Goal: Transaction & Acquisition: Download file/media

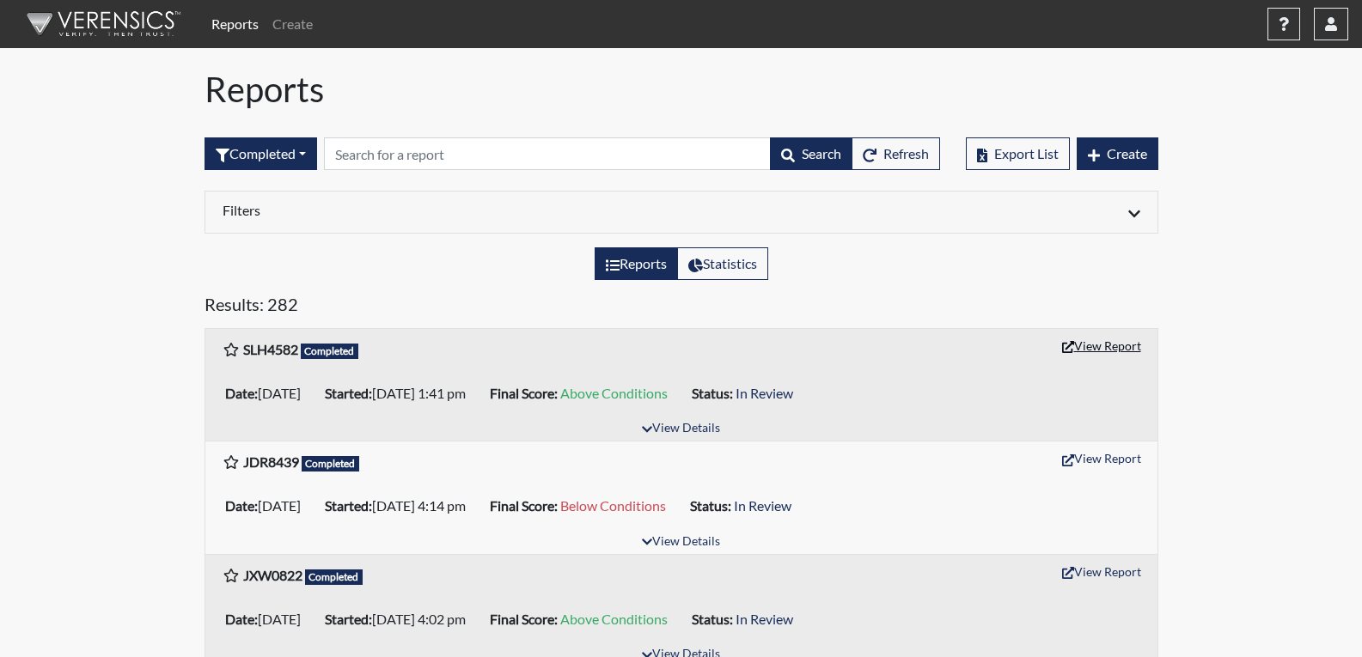
click at [1092, 344] on button "View Report" at bounding box center [1101, 345] width 94 height 27
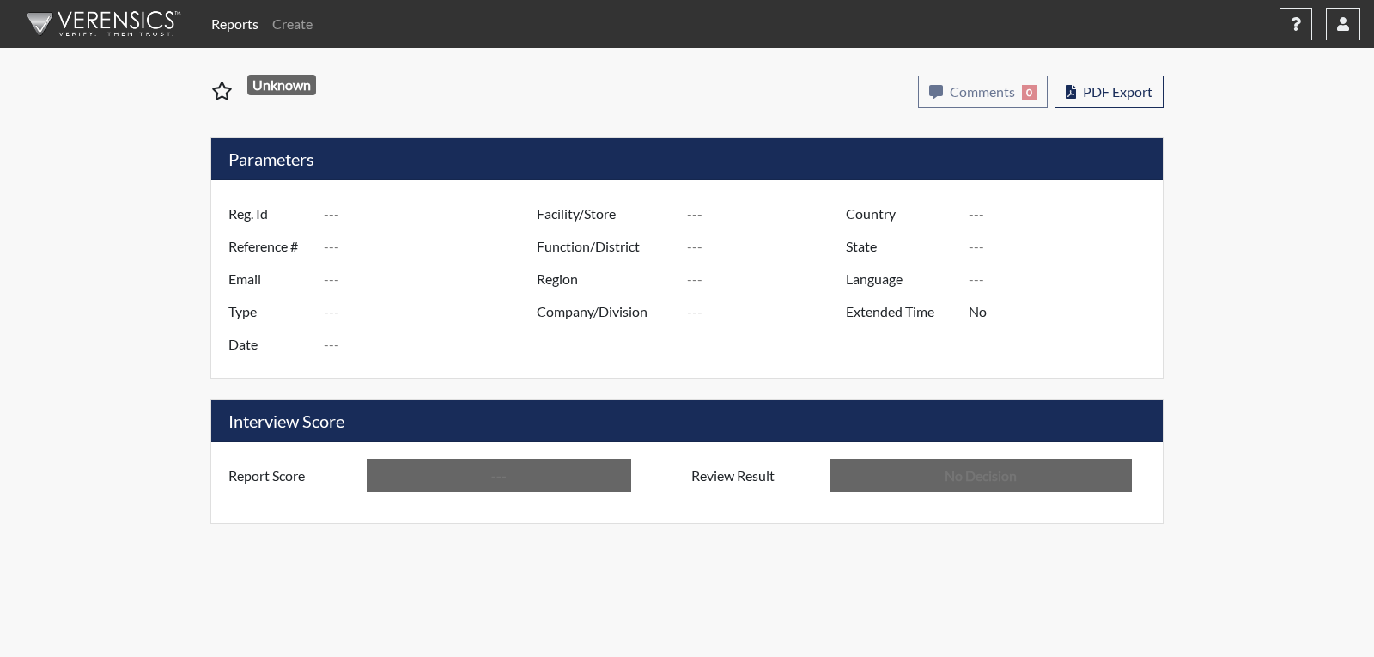
type input "SLH4582"
type input "51083"
type input "---"
type input "Corrections Pre-Employment"
type input "Sep 3, 2025"
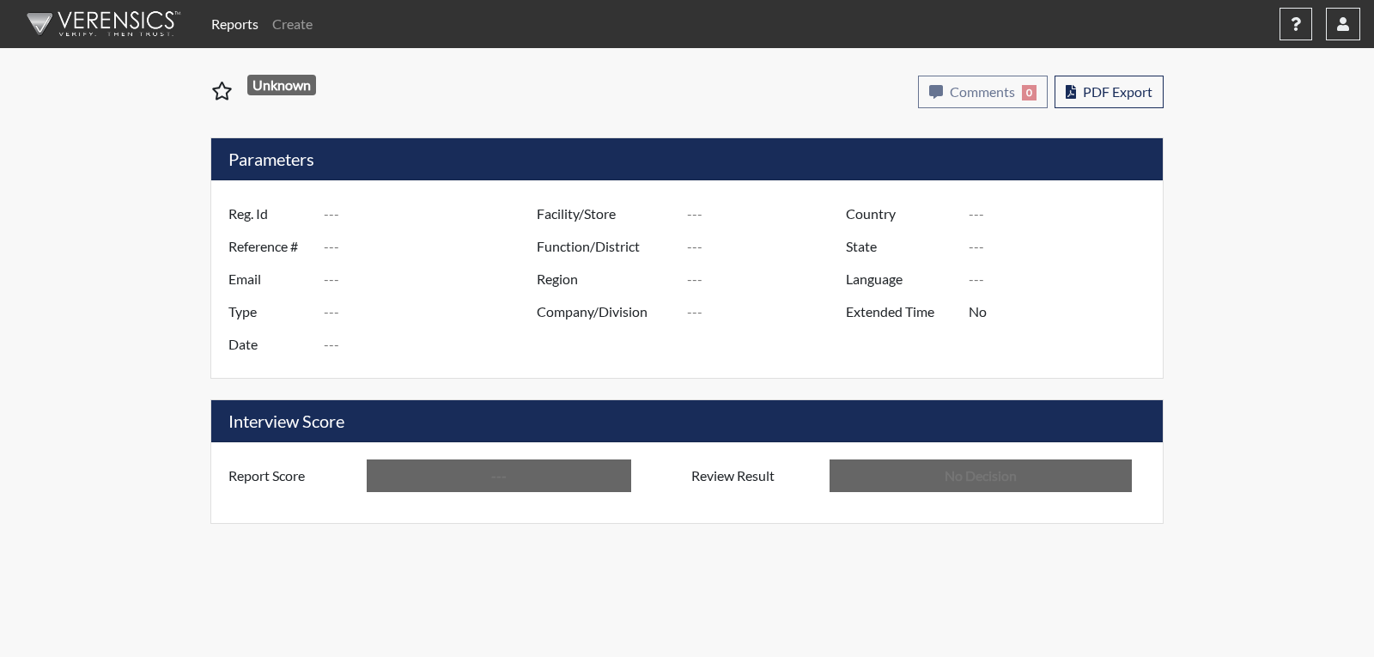
type input "[PERSON_NAME]"
type input "[GEOGRAPHIC_DATA]"
type input "[US_STATE]"
type input "English"
type input "Above Conditions"
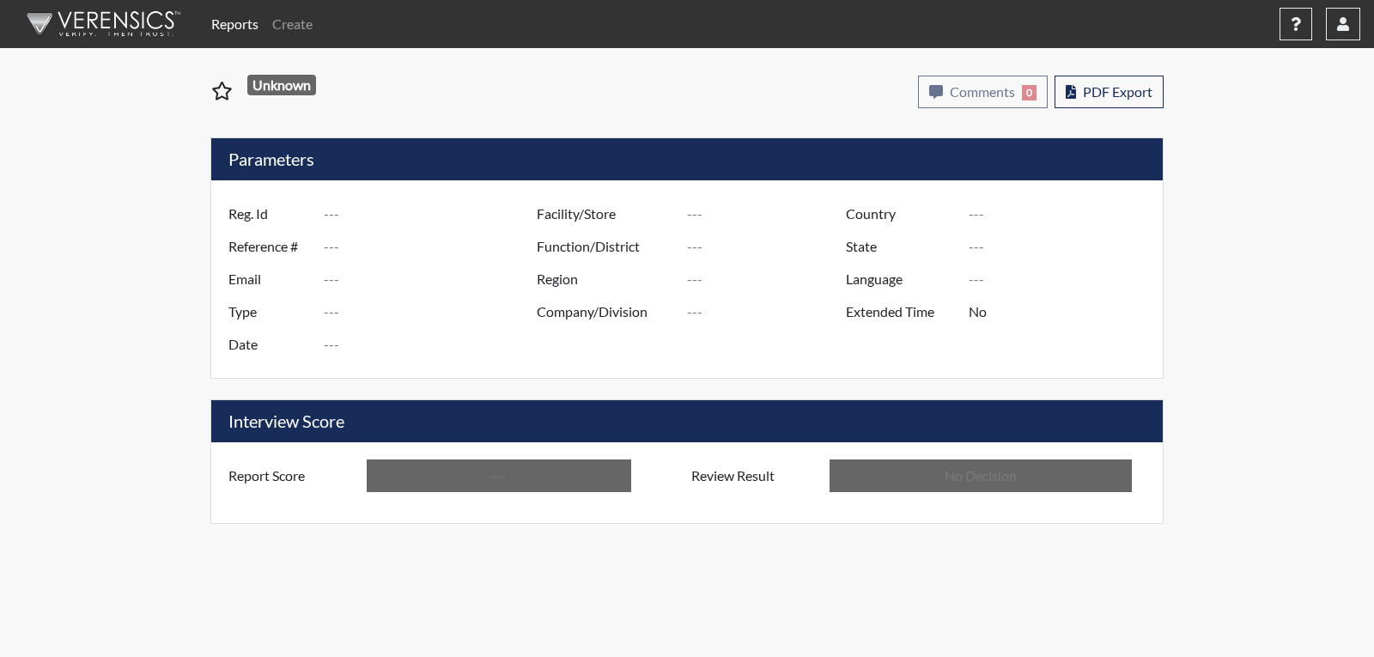
type input "In Review"
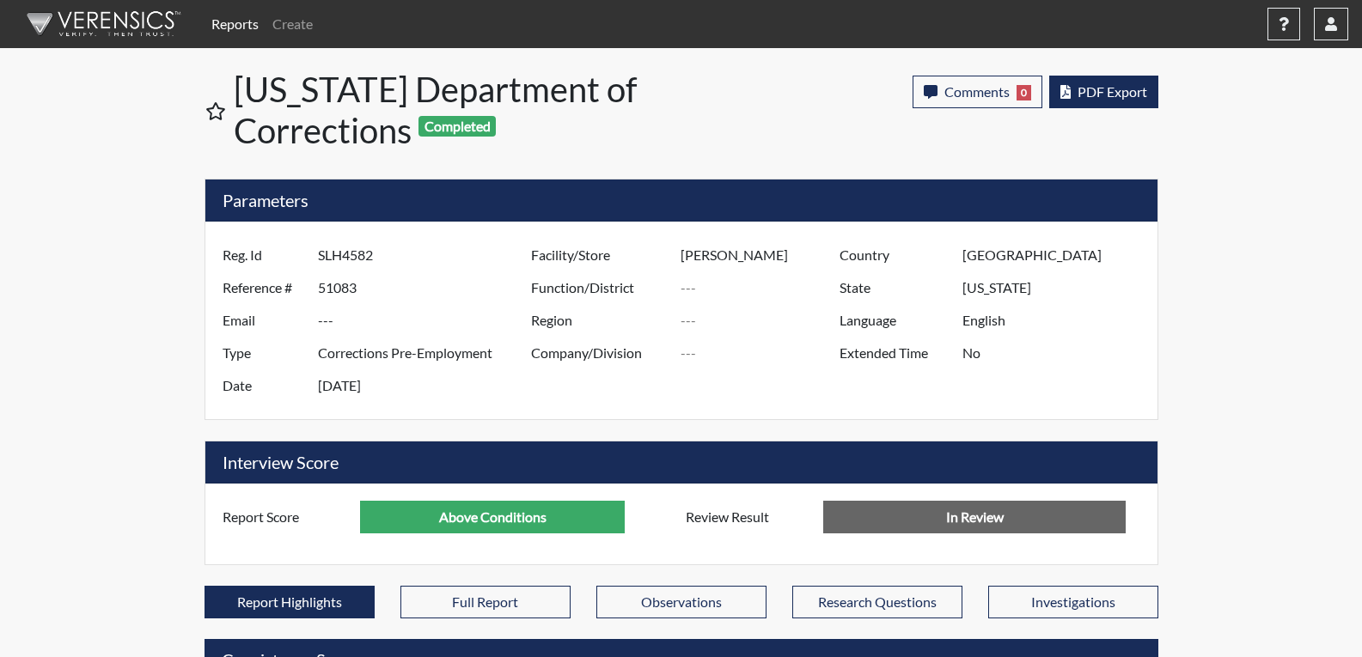
scroll to position [285, 714]
click at [1106, 84] on span "PDF Export" at bounding box center [1112, 91] width 70 height 16
